Goal: Task Accomplishment & Management: Complete application form

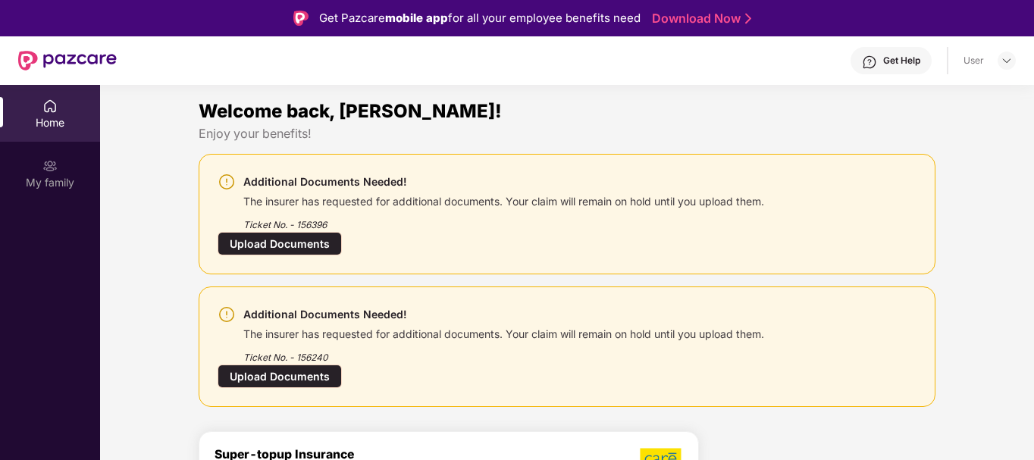
click at [318, 378] on div "Upload Documents" at bounding box center [280, 377] width 124 height 24
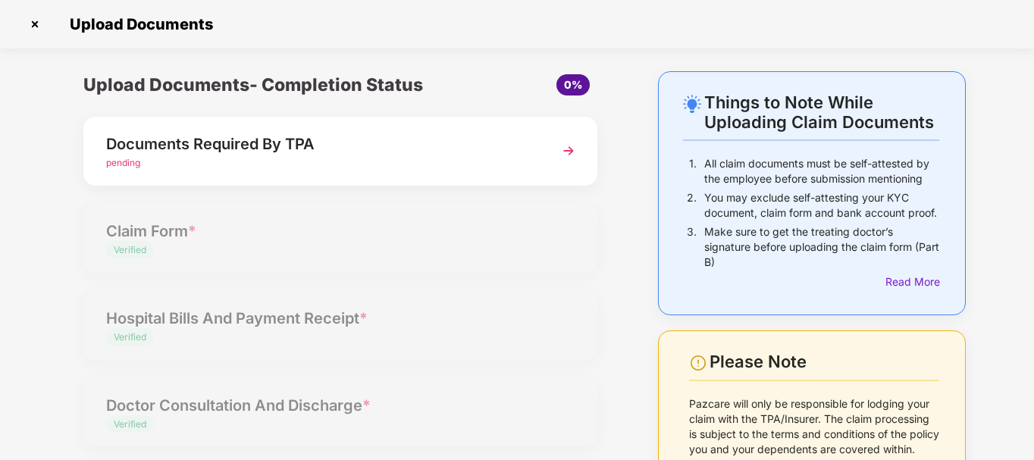
click at [560, 158] on img at bounding box center [568, 150] width 27 height 27
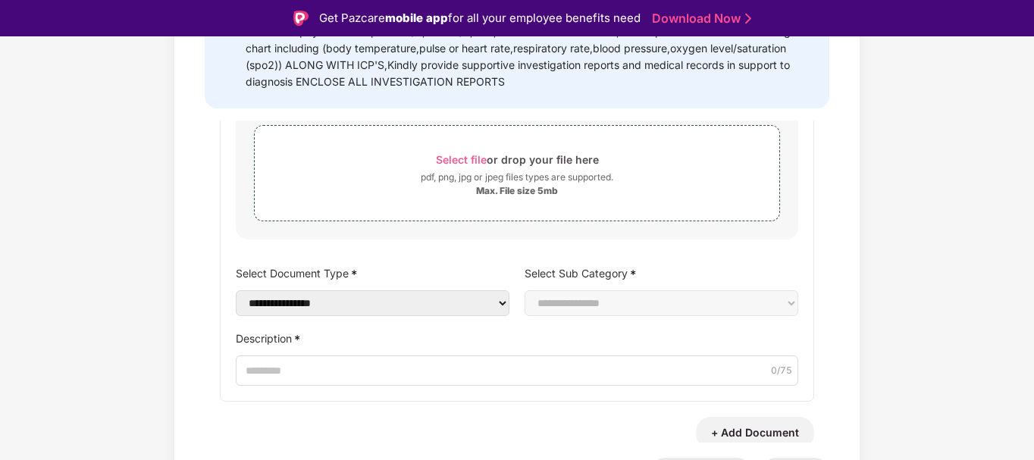
scroll to position [99, 0]
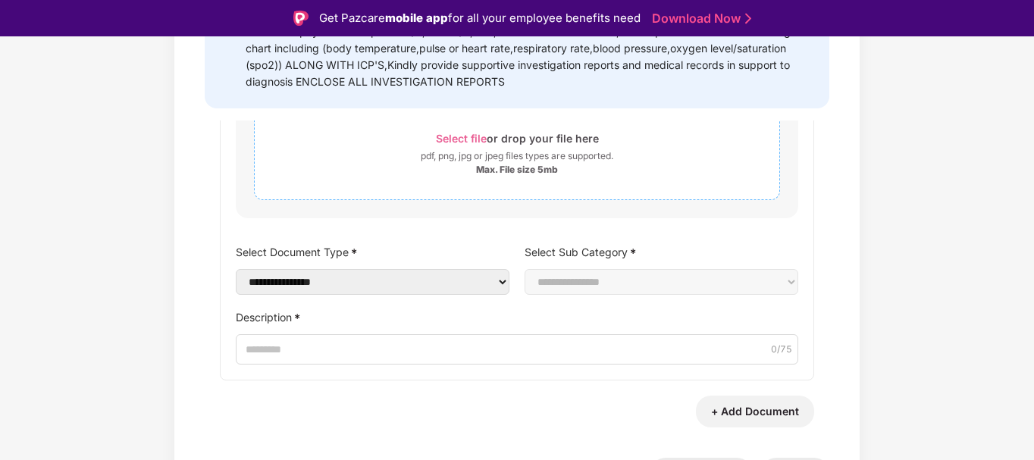
click at [450, 128] on div "Select file or drop your file here" at bounding box center [517, 138] width 163 height 20
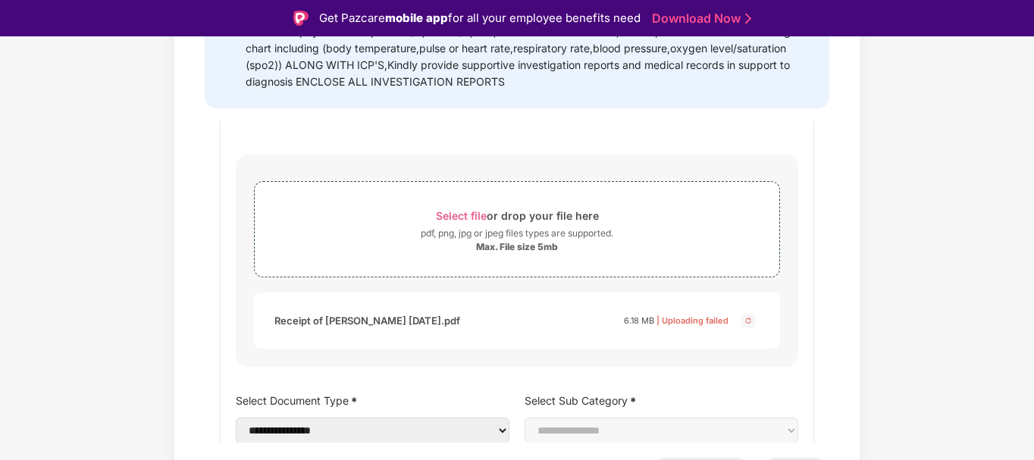
scroll to position [19, 0]
click at [462, 218] on span "Select file" at bounding box center [461, 216] width 51 height 13
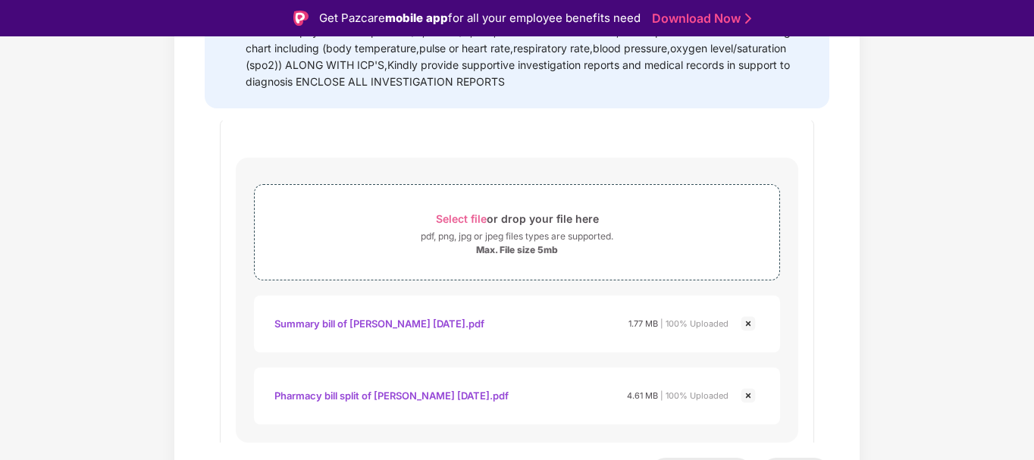
scroll to position [16, 0]
click at [445, 215] on span "Select file" at bounding box center [461, 219] width 51 height 13
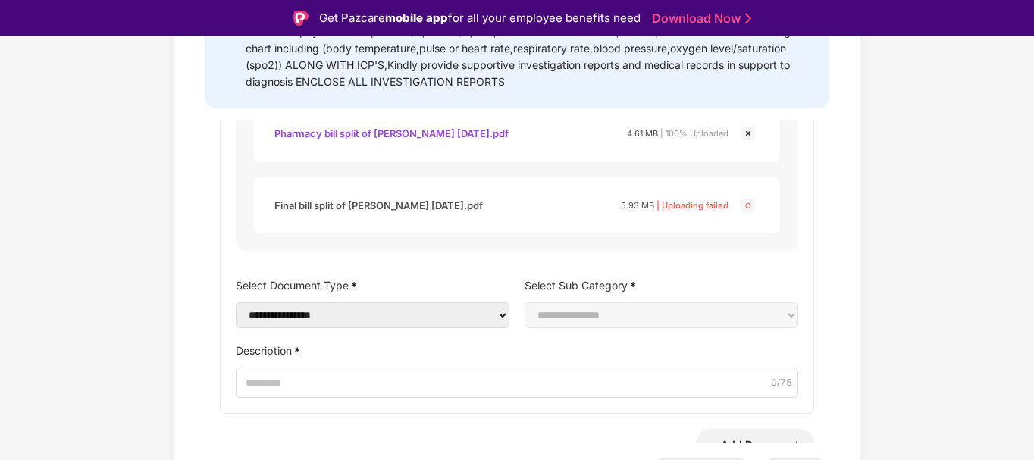
scroll to position [315, 0]
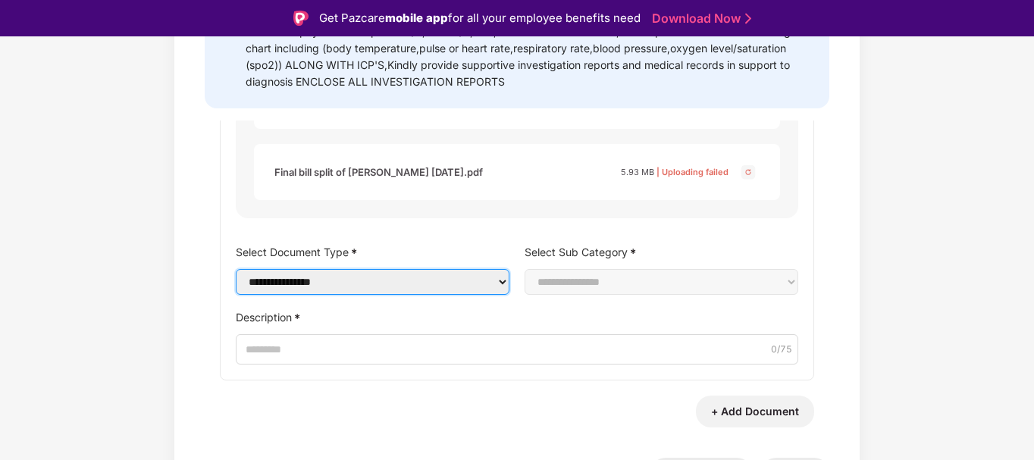
click at [369, 290] on select "**********" at bounding box center [373, 282] width 274 height 26
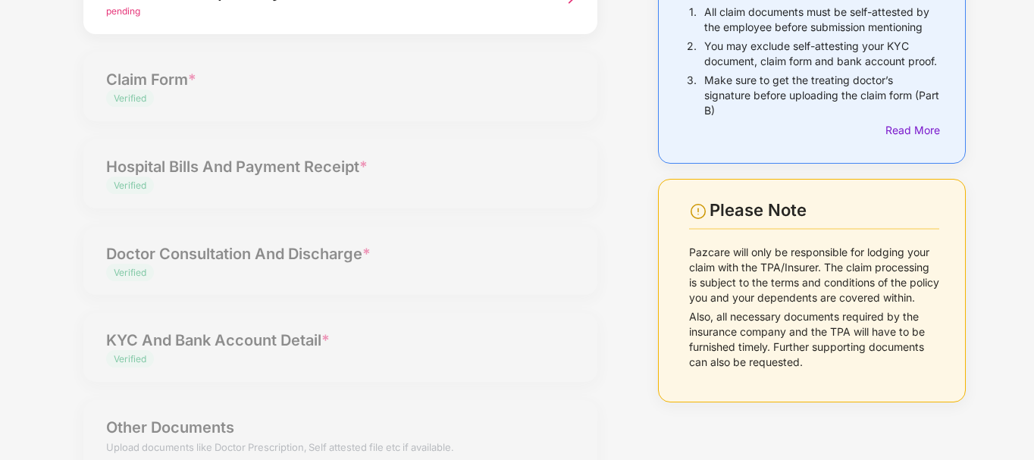
scroll to position [185, 0]
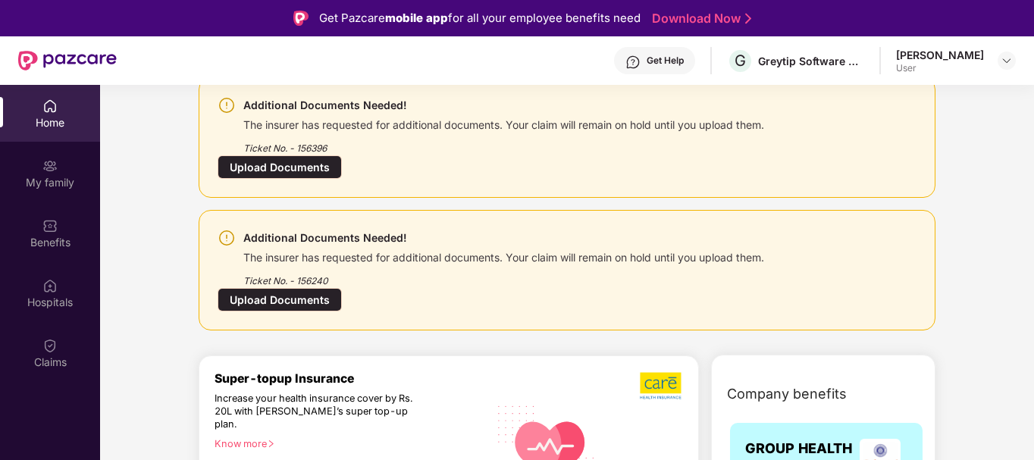
click at [348, 171] on div "Additional Documents Needed! The insurer has requested for additional documents…" at bounding box center [567, 137] width 699 height 83
click at [310, 171] on div "Upload Documents" at bounding box center [280, 167] width 124 height 24
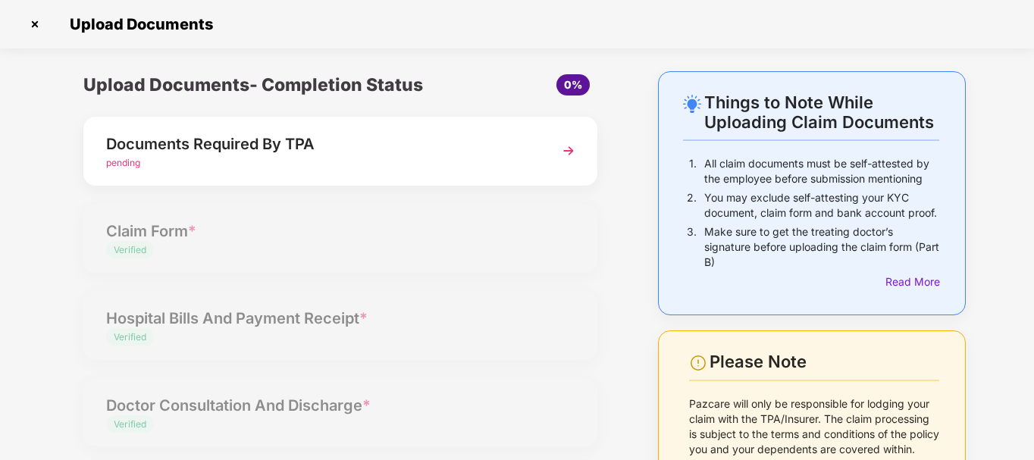
click at [569, 146] on img at bounding box center [568, 150] width 27 height 27
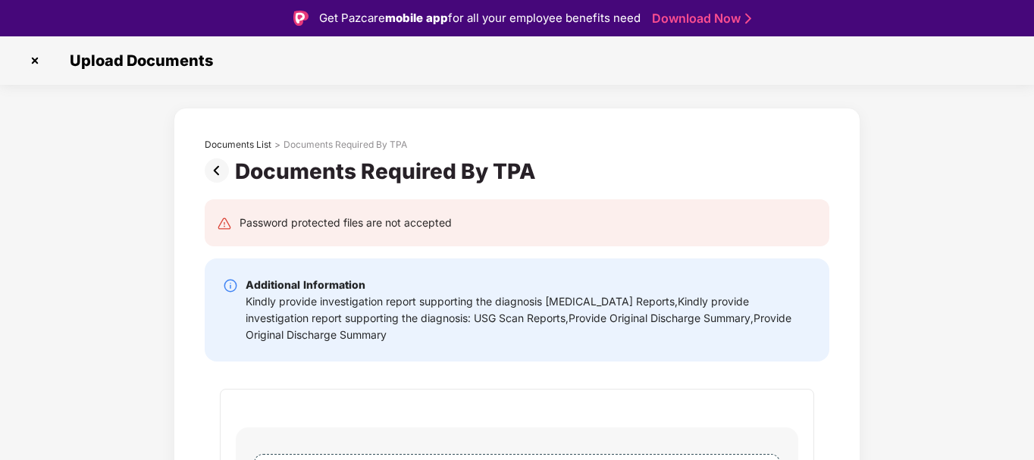
click at [39, 55] on img at bounding box center [35, 61] width 24 height 24
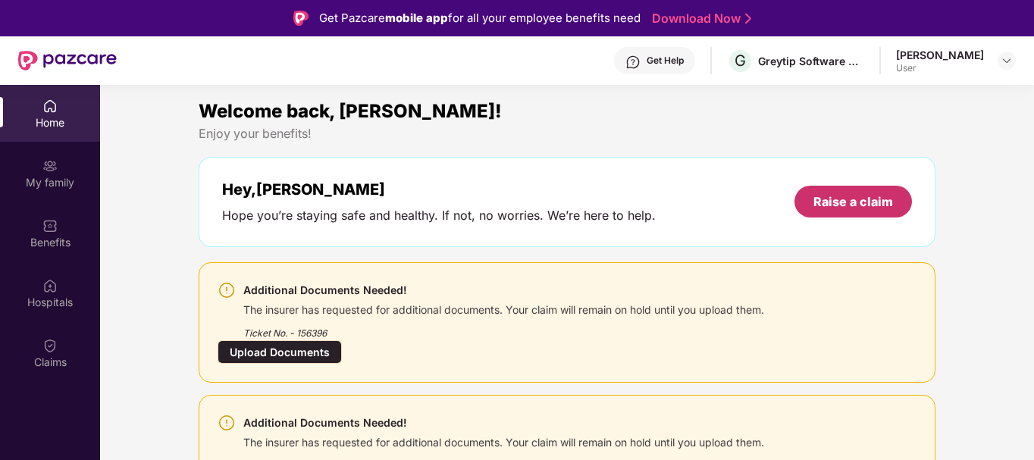
click at [879, 207] on div "Raise a claim" at bounding box center [854, 201] width 80 height 17
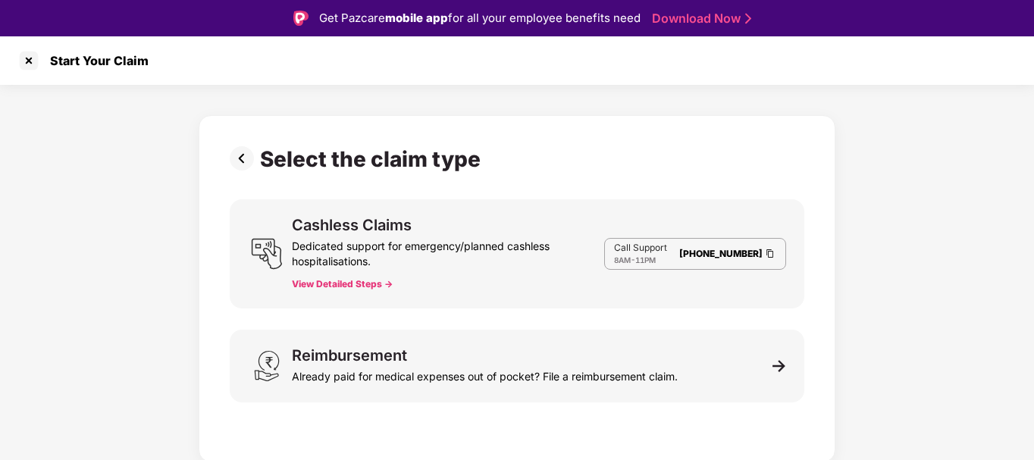
scroll to position [36, 0]
